Goal: Information Seeking & Learning: Learn about a topic

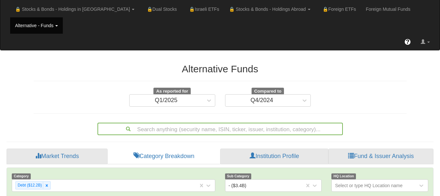
scroll to position [13, 415]
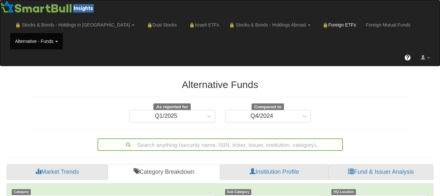
scroll to position [13, 415]
click at [361, 21] on link "Foreign Mutual Funds" at bounding box center [388, 25] width 54 height 16
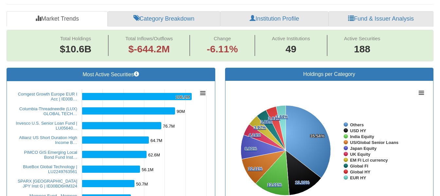
scroll to position [13, 0]
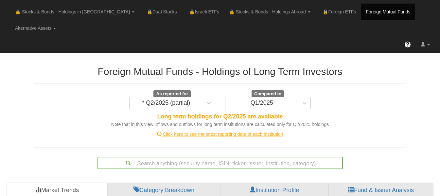
click at [221, 131] on div "Click here to see the latest reporting date of each institution" at bounding box center [220, 134] width 383 height 7
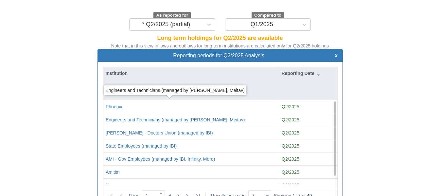
scroll to position [105, 0]
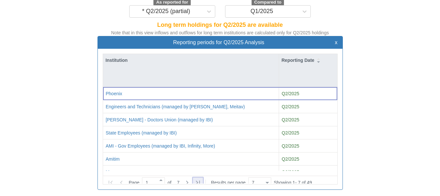
click at [200, 179] on icon at bounding box center [198, 183] width 8 height 8
type input "7"
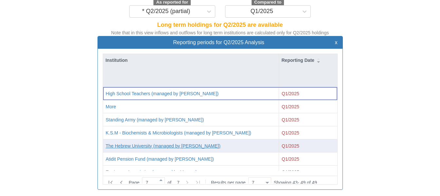
click at [129, 143] on div "The Hebrew University (managed by [PERSON_NAME])" at bounding box center [163, 146] width 115 height 7
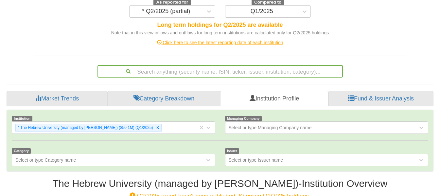
scroll to position [13, 415]
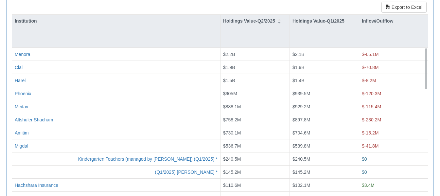
scroll to position [278, 0]
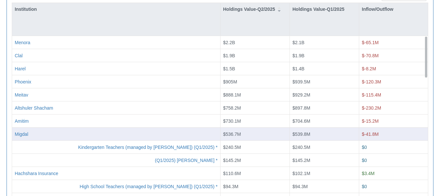
click at [318, 128] on div "$539.8M" at bounding box center [324, 134] width 69 height 13
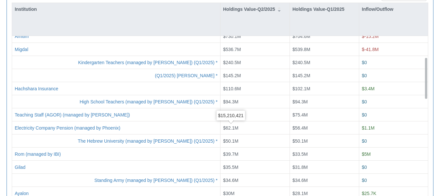
scroll to position [76, 0]
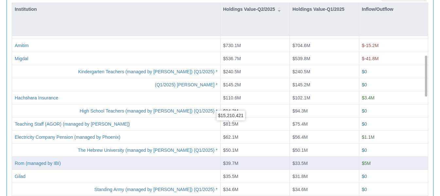
click at [239, 157] on div "$39.7M" at bounding box center [254, 163] width 69 height 13
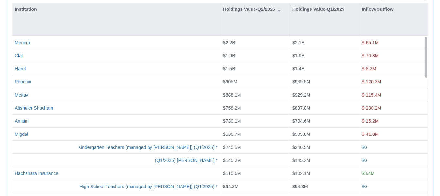
scroll to position [107, 0]
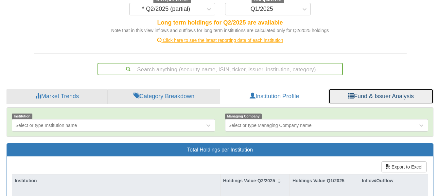
click at [388, 89] on link "Fund & Issuer Analysis" at bounding box center [381, 97] width 105 height 16
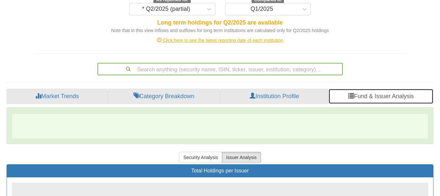
click at [388, 89] on link "Fund & Issuer Analysis" at bounding box center [381, 97] width 105 height 16
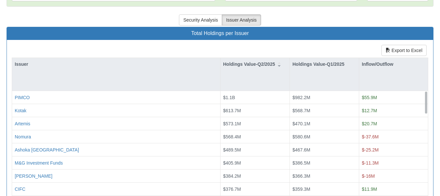
scroll to position [238, 0]
